Goal: Task Accomplishment & Management: Manage account settings

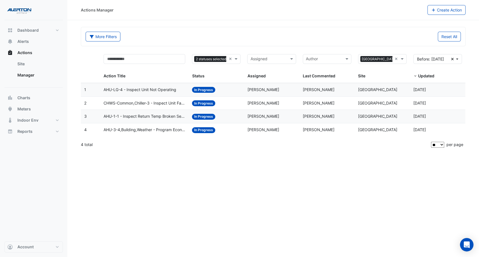
click at [234, 93] on datatable-body-cell "Status: In Progress" at bounding box center [215, 89] width 55 height 13
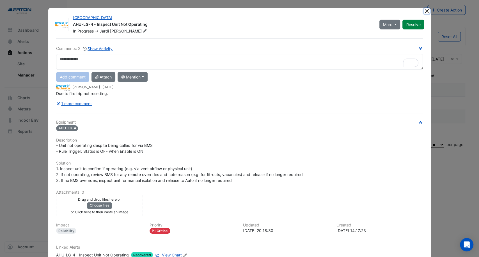
click at [424, 10] on button "Close" at bounding box center [426, 11] width 6 height 6
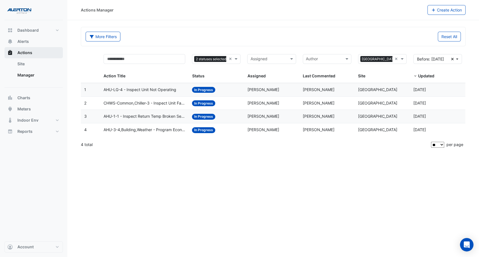
click at [28, 50] on button "Actions" at bounding box center [33, 52] width 58 height 11
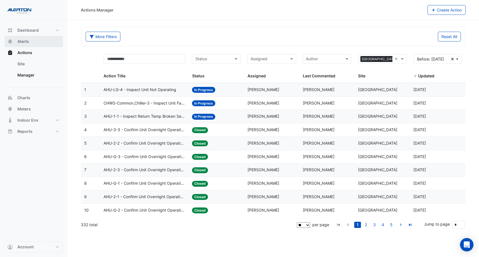
click at [27, 41] on span "Alerts" at bounding box center [22, 42] width 11 height 6
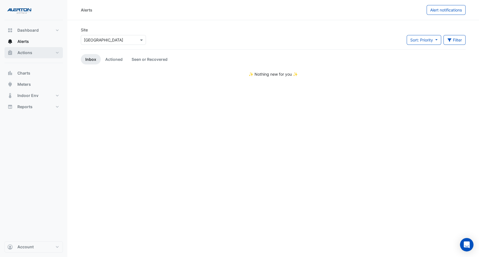
click at [31, 52] on span "Actions" at bounding box center [24, 53] width 15 height 6
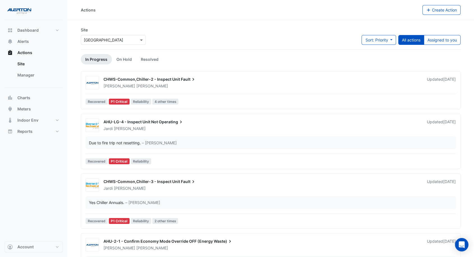
click at [238, 82] on div "CHWS-Common,Chiller-2 - Inspect Unit Fault" at bounding box center [261, 80] width 316 height 7
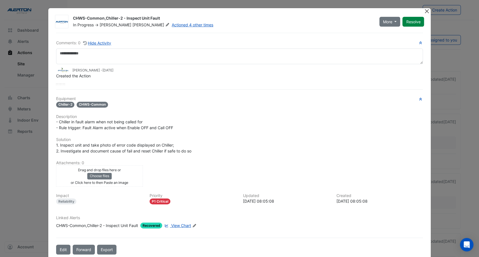
click at [425, 10] on button "Close" at bounding box center [426, 11] width 6 height 6
